Goal: Task Accomplishment & Management: Use online tool/utility

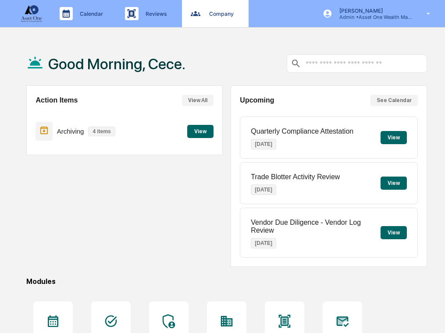
click at [211, 20] on div "Company People, Data, Settings" at bounding box center [214, 13] width 58 height 13
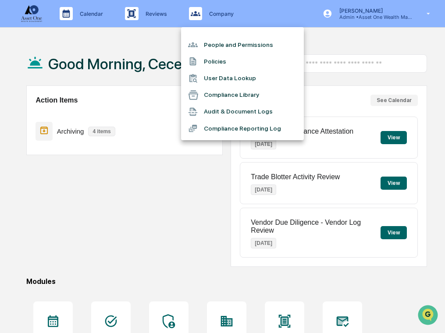
click at [217, 42] on li "People and Permissions" at bounding box center [242, 44] width 123 height 17
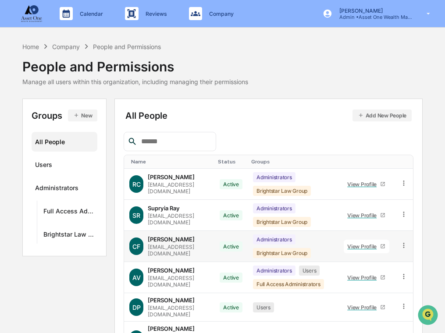
click at [379, 244] on div "View Profile" at bounding box center [363, 246] width 33 height 7
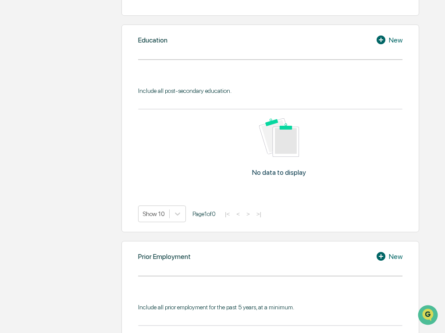
scroll to position [162, 0]
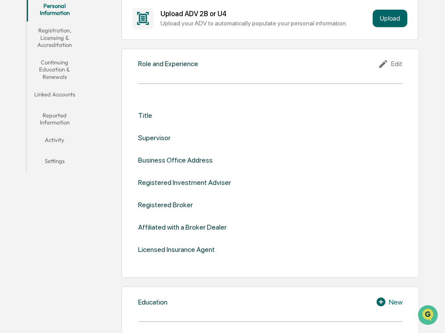
click at [59, 47] on button "Registration, Licensing & Accreditation" at bounding box center [55, 37] width 56 height 32
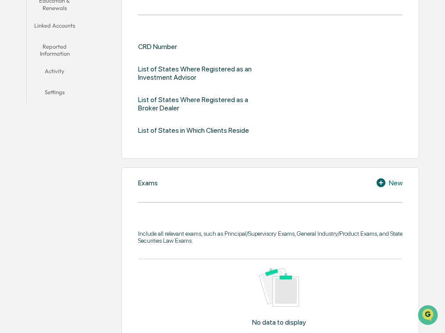
scroll to position [154, 0]
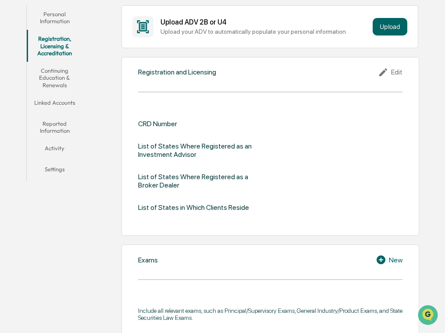
click at [61, 71] on button "Continuing Education & Renewals" at bounding box center [55, 78] width 56 height 32
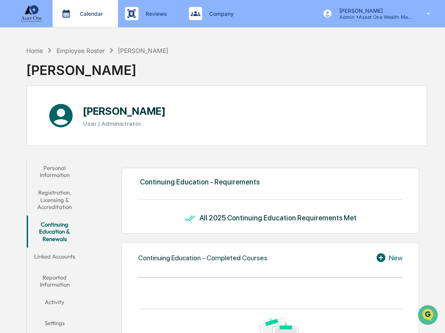
click at [92, 8] on div "Calendar Manage Tasks" at bounding box center [84, 13] width 57 height 13
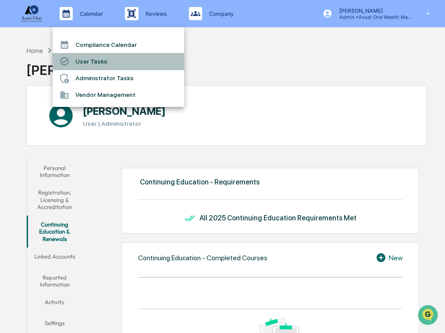
click at [90, 58] on li "User Tasks" at bounding box center [119, 61] width 132 height 17
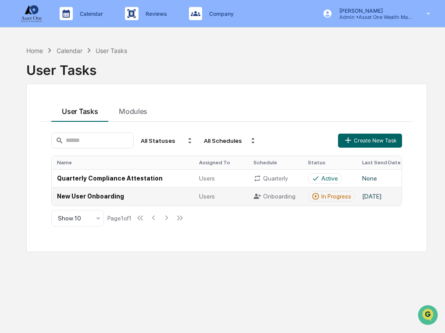
click at [149, 197] on td "New User Onboarding" at bounding box center [123, 196] width 142 height 18
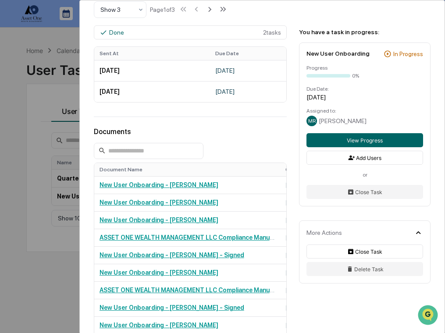
scroll to position [429, 0]
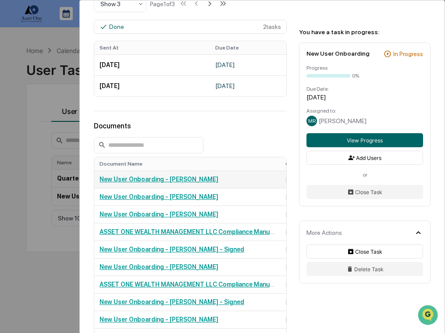
click at [213, 183] on link "New User Onboarding - [PERSON_NAME]" at bounding box center [159, 179] width 119 height 7
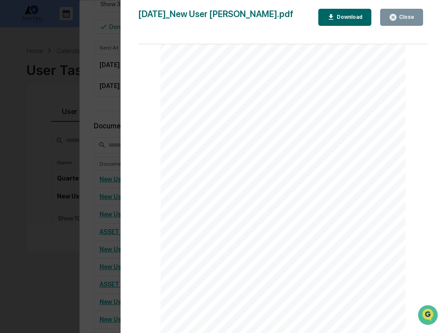
scroll to position [89, 0]
click at [110, 113] on div "Version History [DATE] 03:27 PM [PERSON_NAME] [DATE]_New User [PERSON_NAME].pdf…" at bounding box center [222, 166] width 445 height 333
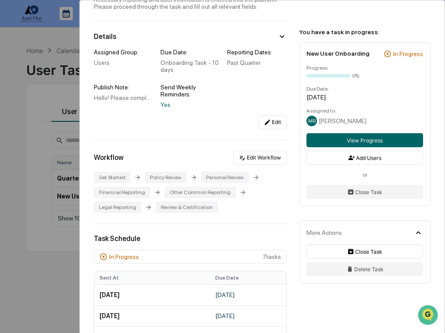
scroll to position [0, 0]
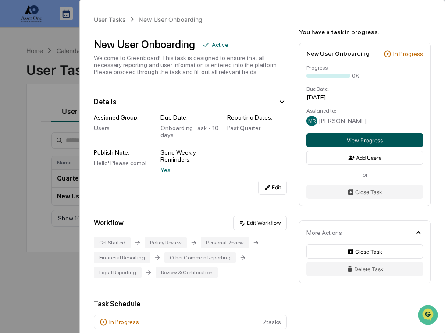
click at [333, 138] on button "View Progress" at bounding box center [364, 140] width 117 height 14
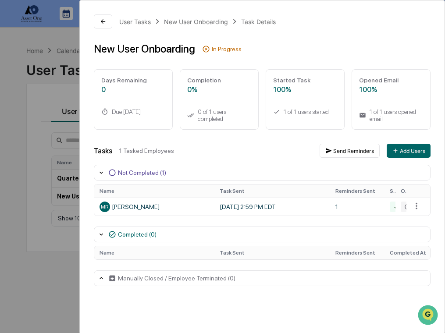
click at [46, 127] on div "User Tasks New User Onboarding Task Details New User Onboarding In Progress Day…" at bounding box center [222, 166] width 445 height 333
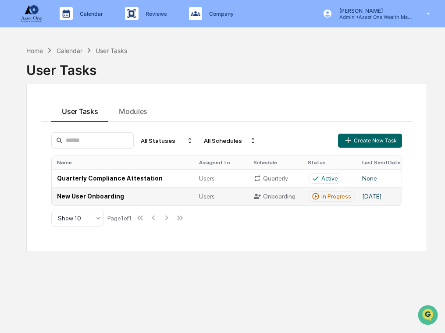
click at [149, 195] on td "New User Onboarding" at bounding box center [123, 196] width 142 height 18
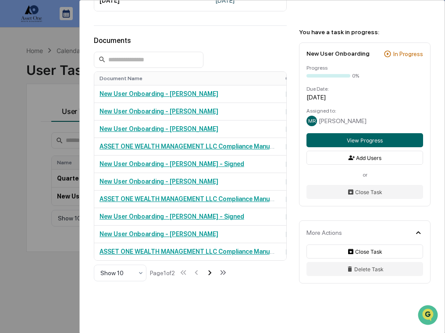
click at [214, 277] on icon at bounding box center [210, 273] width 10 height 10
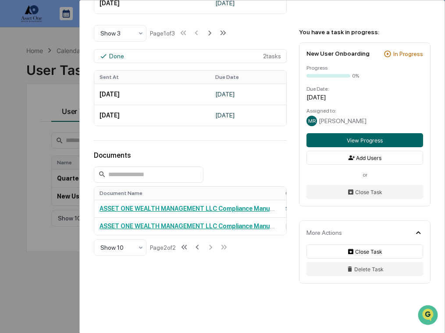
scroll to position [419, 0]
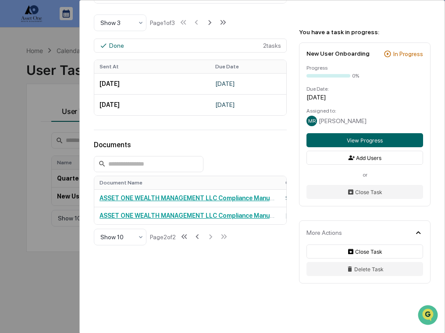
click at [198, 238] on div "Show 10 Page 2 of 2" at bounding box center [161, 237] width 135 height 18
click at [199, 238] on icon at bounding box center [197, 237] width 3 height 5
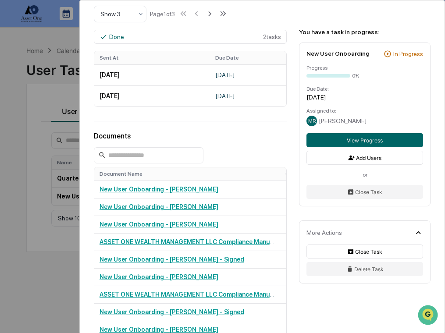
click at [31, 223] on div "User Tasks New User Onboarding New User Onboarding Active Welcome to Greenboard…" at bounding box center [222, 166] width 445 height 333
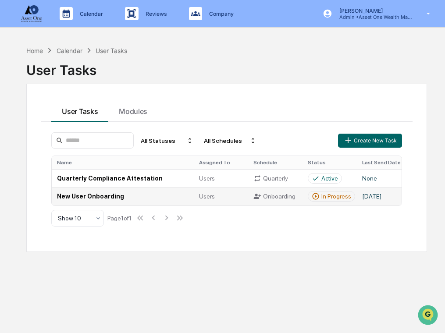
click at [181, 191] on td "New User Onboarding" at bounding box center [123, 196] width 142 height 18
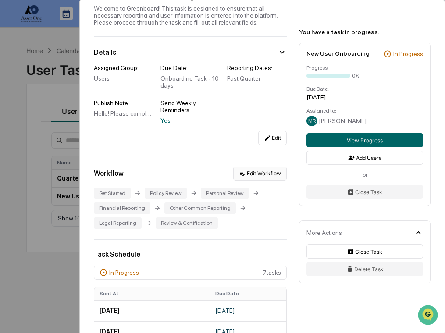
scroll to position [54, 0]
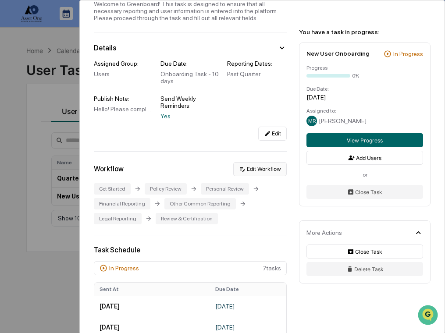
click at [257, 176] on button "Edit Workflow" at bounding box center [259, 169] width 53 height 14
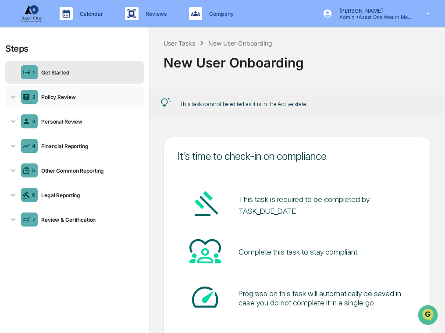
click at [88, 107] on div "2 Policy Review" at bounding box center [74, 96] width 139 height 23
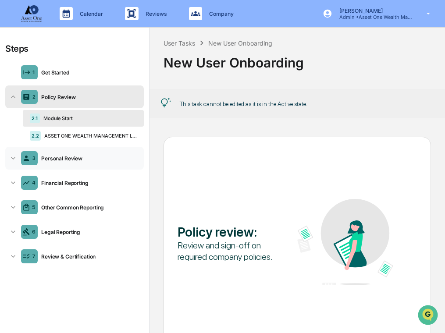
click at [87, 162] on div "3 Personal Review" at bounding box center [74, 158] width 139 height 23
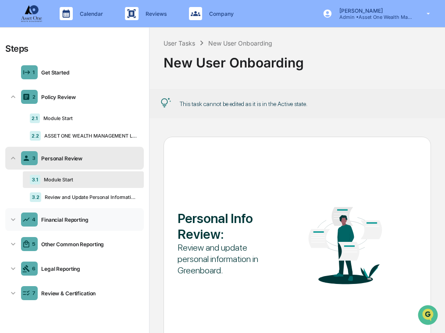
click at [90, 212] on div "4 Financial Reporting" at bounding box center [74, 219] width 139 height 23
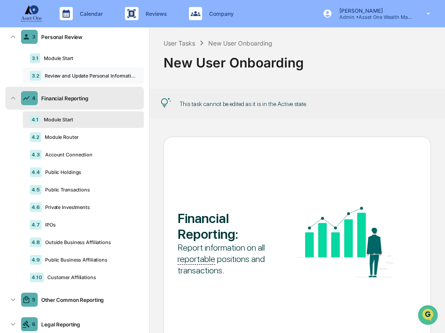
scroll to position [123, 0]
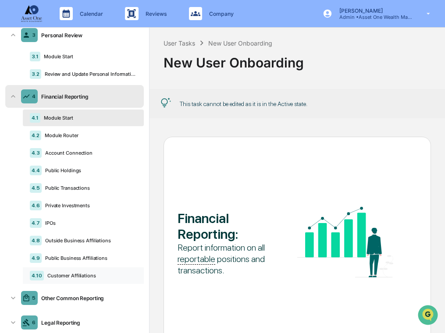
click at [76, 273] on div "4.10 Customer Affiliations" at bounding box center [83, 275] width 121 height 17
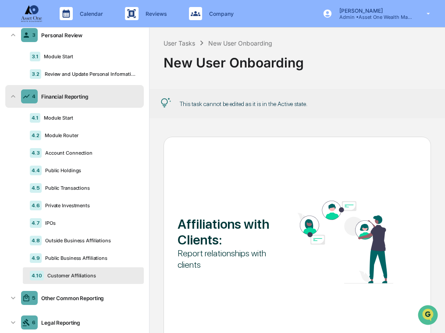
scroll to position [53, 0]
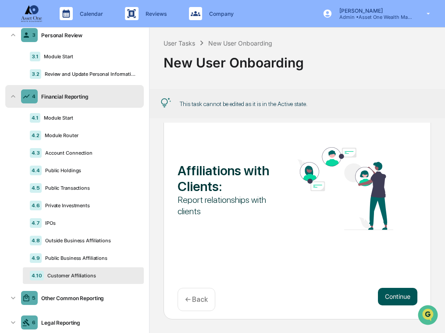
click at [391, 296] on button "Continue" at bounding box center [397, 297] width 39 height 18
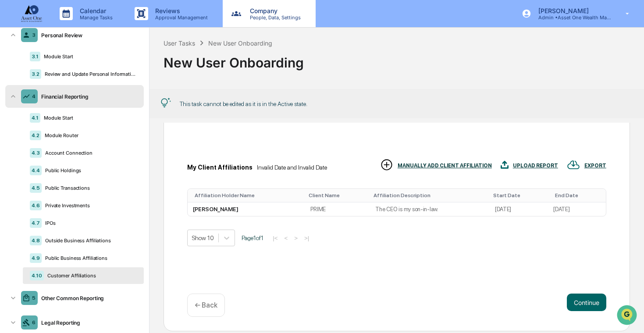
scroll to position [65, 0]
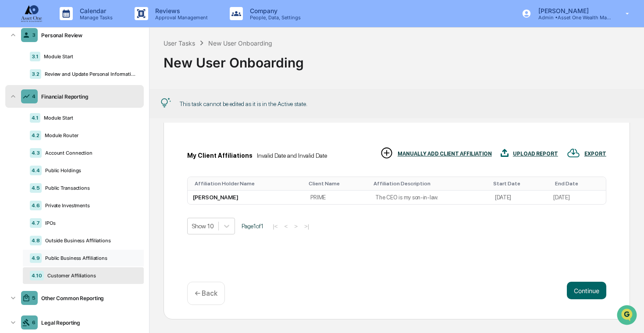
click at [88, 259] on div "Public Business Affiliations" at bounding box center [89, 258] width 95 height 6
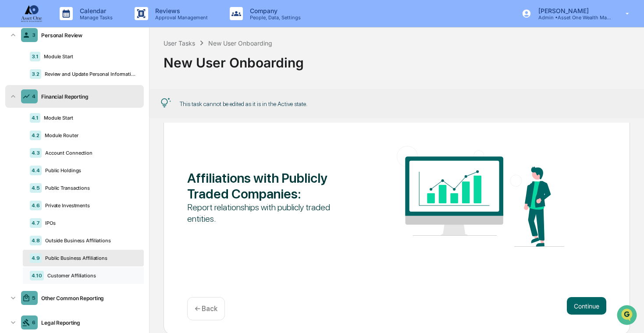
click at [87, 272] on div "4.10 Customer Affiliations" at bounding box center [83, 275] width 121 height 17
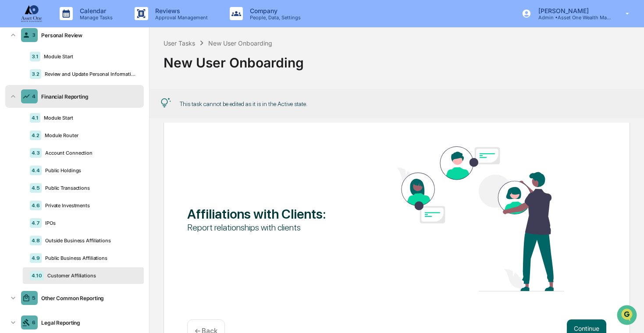
scroll to position [164, 0]
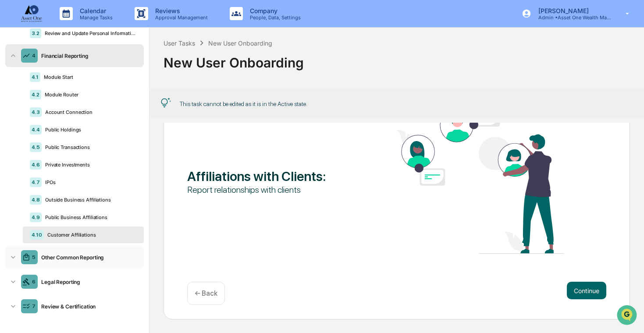
click at [129, 263] on div "5 Other Common Reporting" at bounding box center [74, 257] width 139 height 23
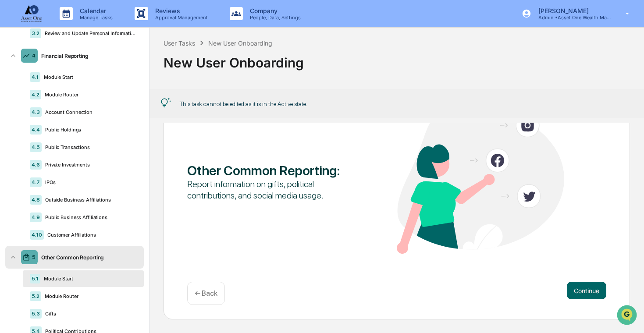
scroll to position [11, 0]
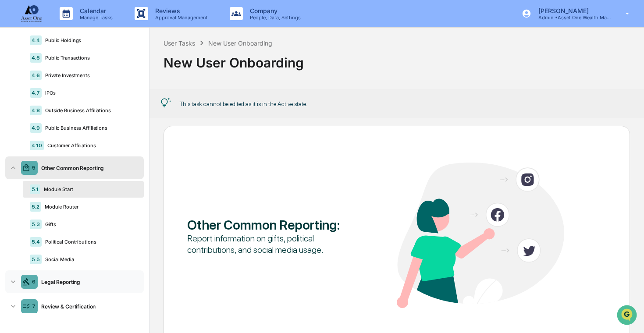
click at [86, 282] on div "Legal Reporting" at bounding box center [89, 282] width 103 height 7
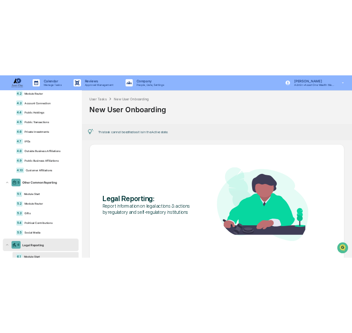
scroll to position [215, 0]
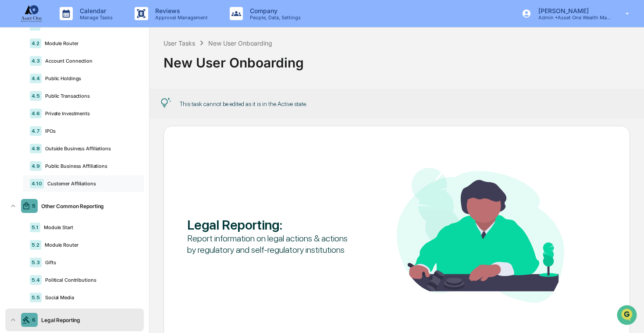
click at [82, 179] on div "4.10 Customer Affiliations" at bounding box center [83, 183] width 121 height 17
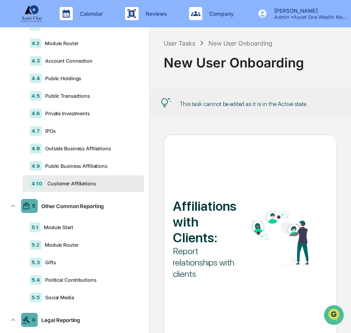
scroll to position [2, 0]
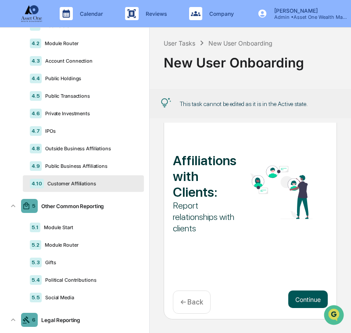
click at [311, 299] on button "Continue" at bounding box center [307, 300] width 39 height 18
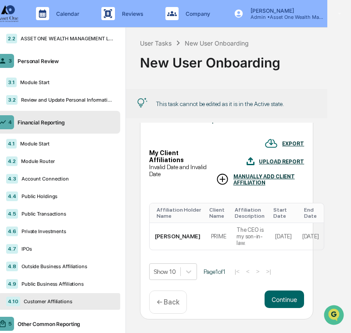
scroll to position [0, 28]
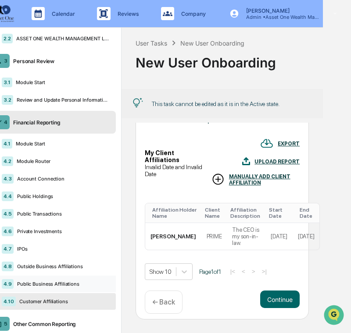
click at [60, 291] on div "4.9 Public Business Affiliations" at bounding box center [55, 284] width 121 height 17
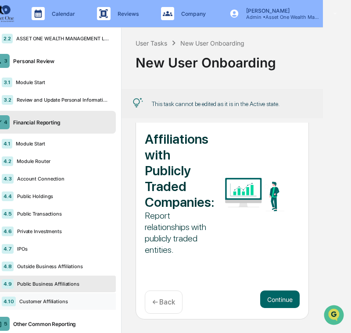
click at [61, 299] on div "Customer Affiliations" at bounding box center [62, 302] width 93 height 6
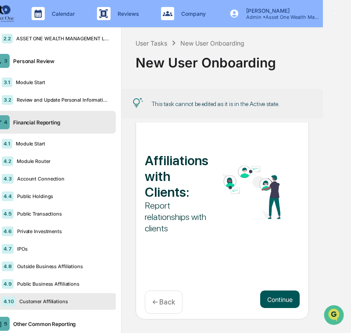
click at [283, 302] on button "Continue" at bounding box center [279, 300] width 39 height 18
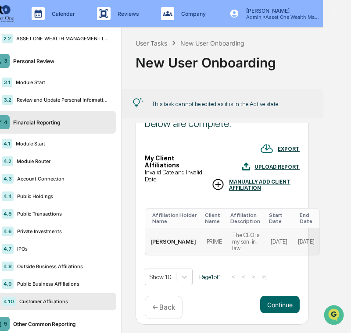
scroll to position [39, 0]
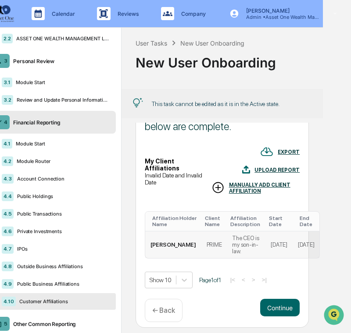
click at [174, 250] on td "[PERSON_NAME]" at bounding box center [173, 244] width 56 height 27
